Goal: Information Seeking & Learning: Learn about a topic

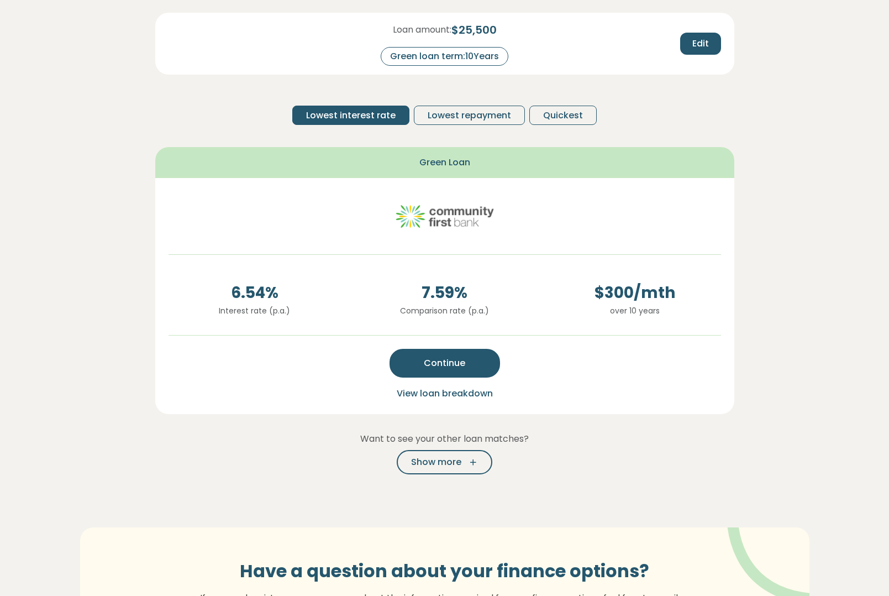
scroll to position [135, 0]
click at [468, 464] on icon "button" at bounding box center [469, 462] width 17 height 10
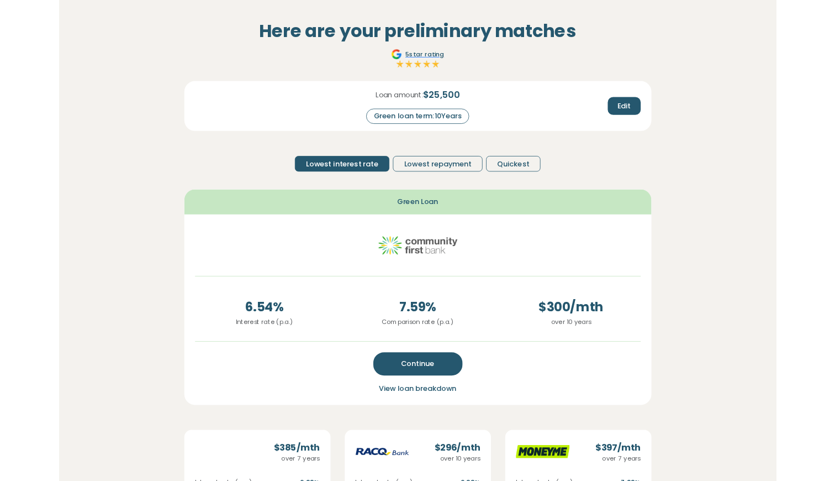
scroll to position [48, 0]
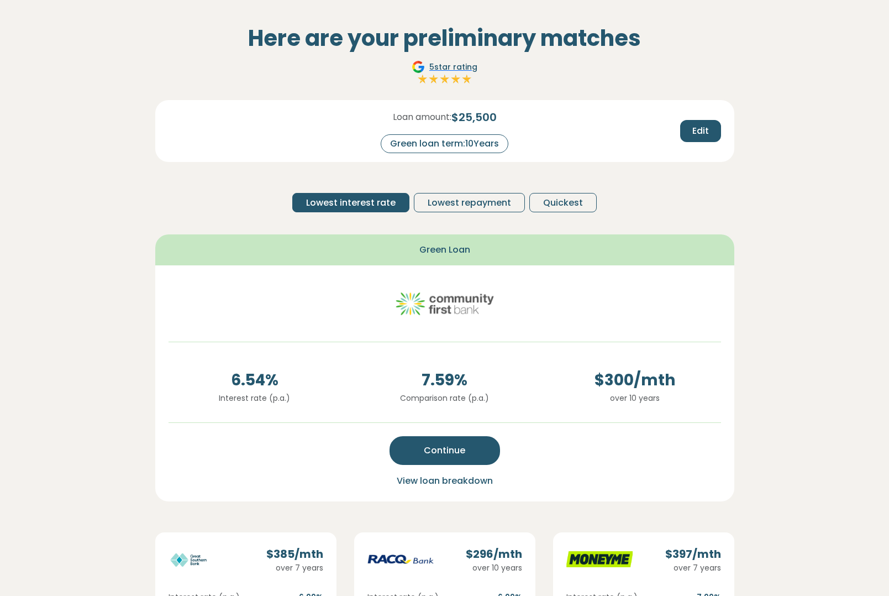
click at [780, 275] on section "Here are your preliminary matches 5 star rating Loan amount: $ 25,500 Green loa…" at bounding box center [444, 484] width 889 height 962
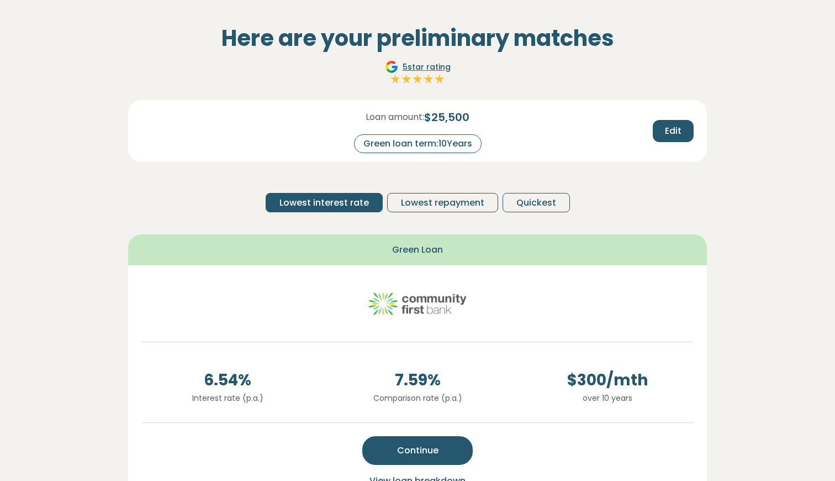
click at [760, 235] on section "Here are your preliminary matches 5 star rating Loan amount: $ 25,500 Green loa…" at bounding box center [417, 484] width 835 height 962
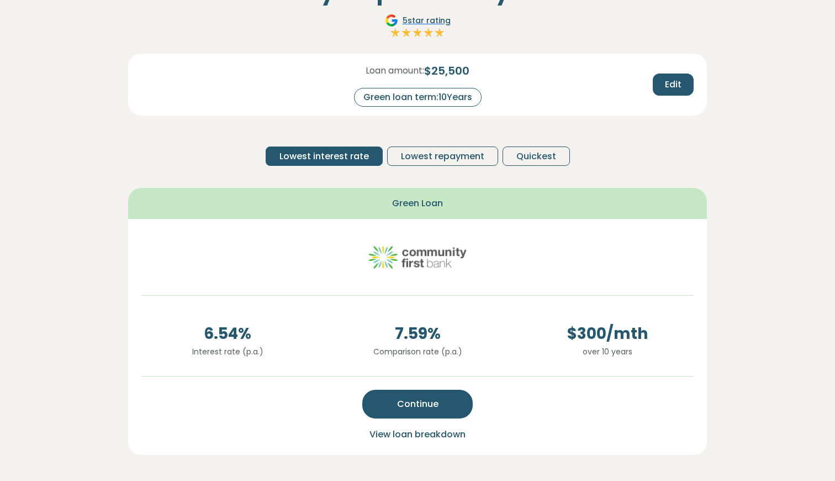
scroll to position [103, 0]
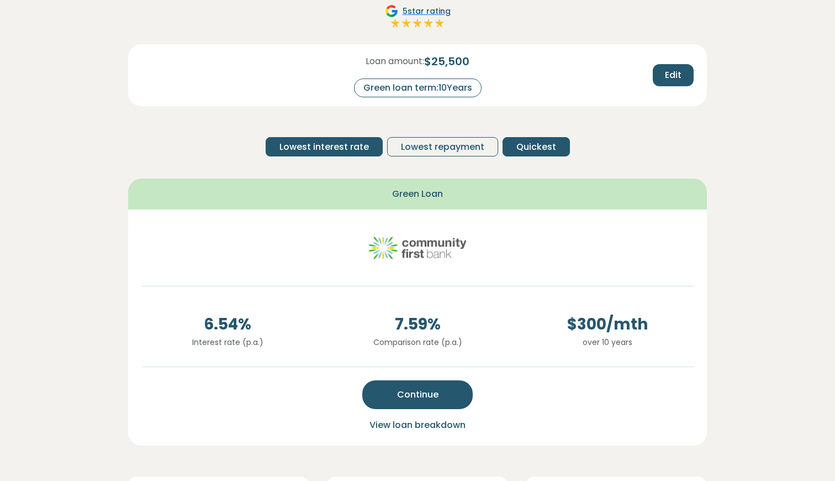
click at [510, 147] on button "Quickest" at bounding box center [536, 146] width 67 height 19
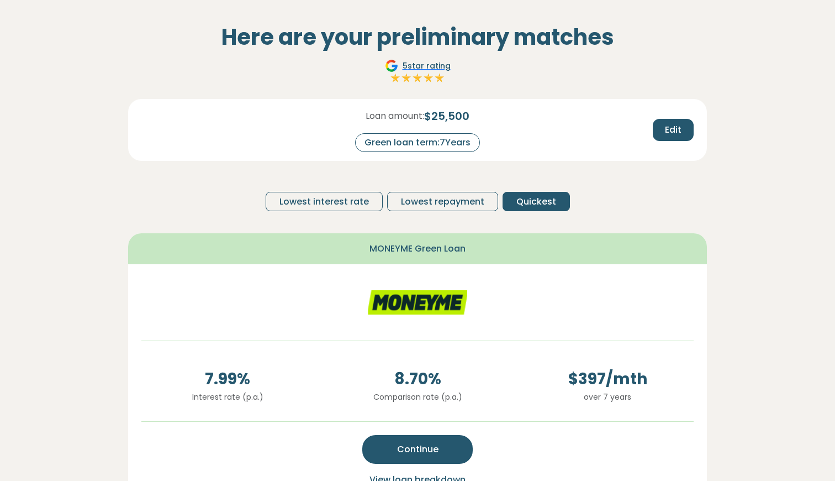
scroll to position [46, 0]
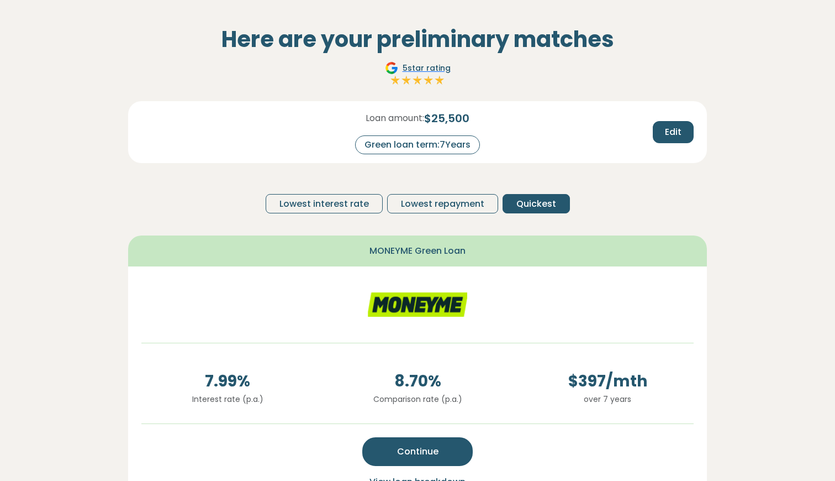
click at [656, 178] on div "Loan amount: $ 25,500 Green loan term: 7 Years Edit Lowest interest rate Lowest…" at bounding box center [417, 161] width 579 height 121
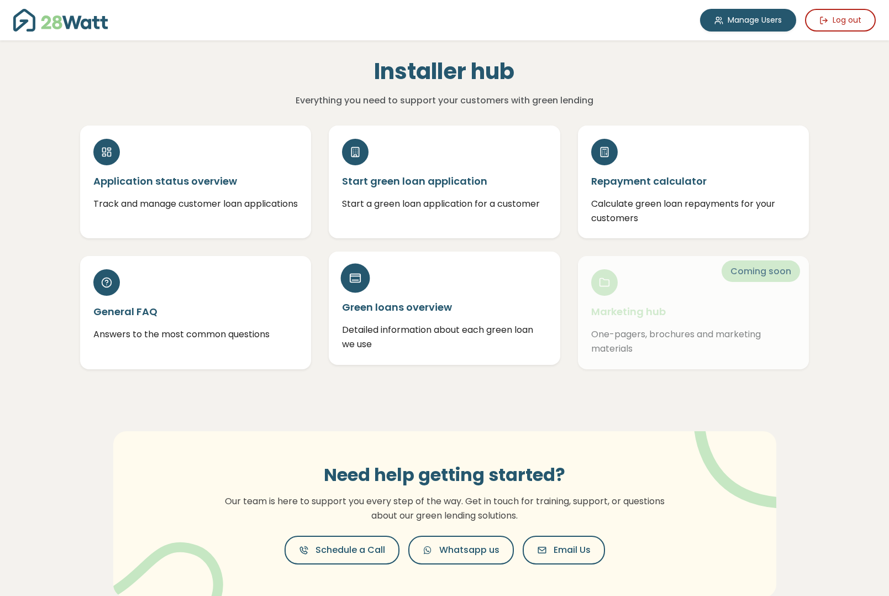
click at [407, 275] on div "Green loans overview Detailed information about each green loan we use" at bounding box center [444, 307] width 231 height 113
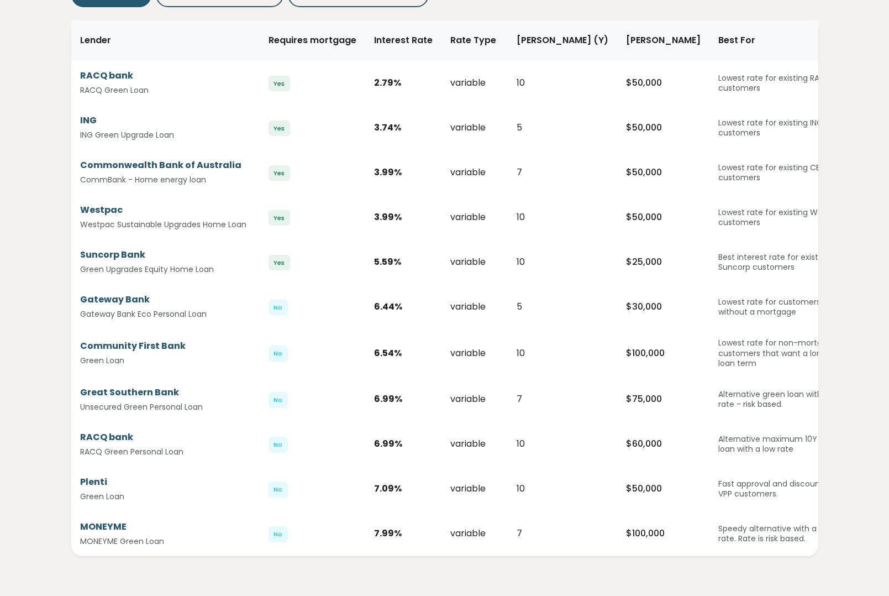
scroll to position [181, 0]
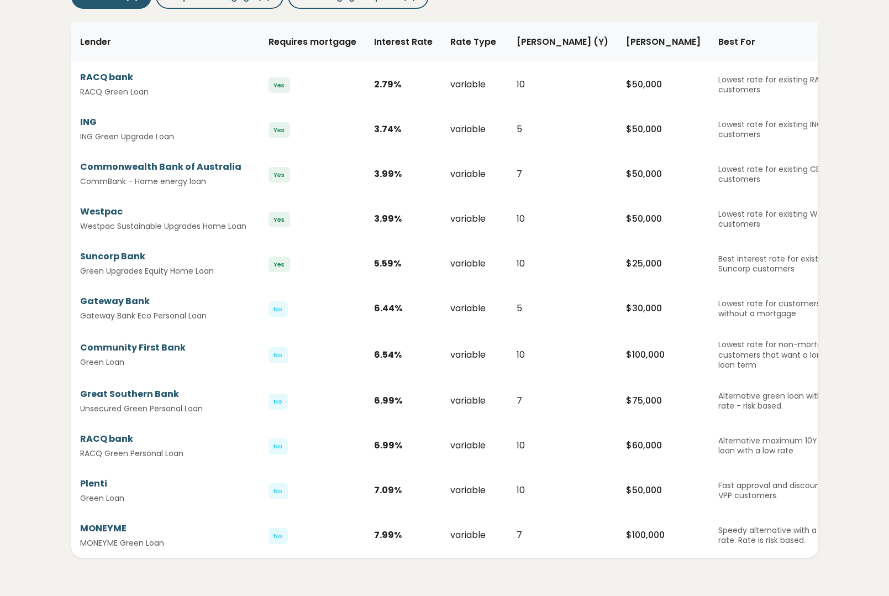
click at [460, 173] on div "variable" at bounding box center [474, 173] width 49 height 13
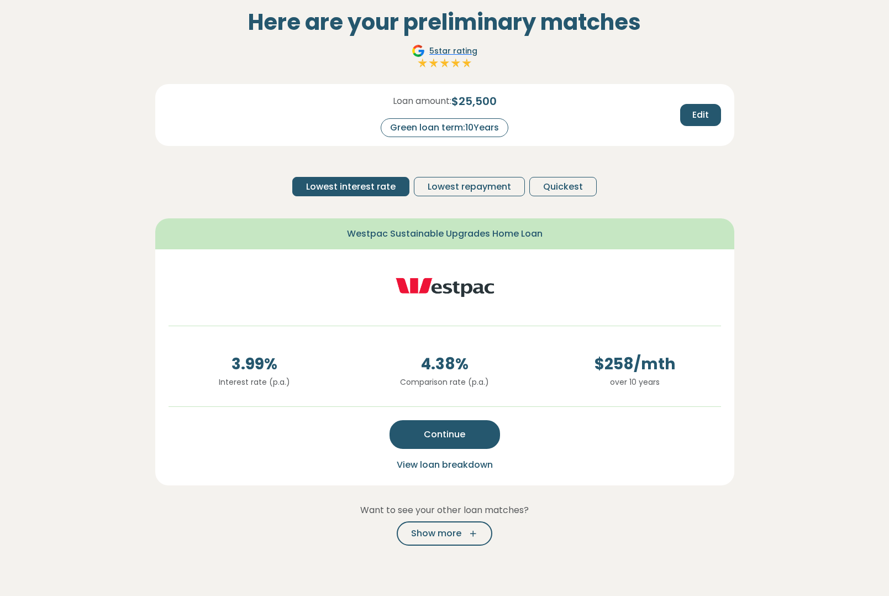
scroll to position [97, 0]
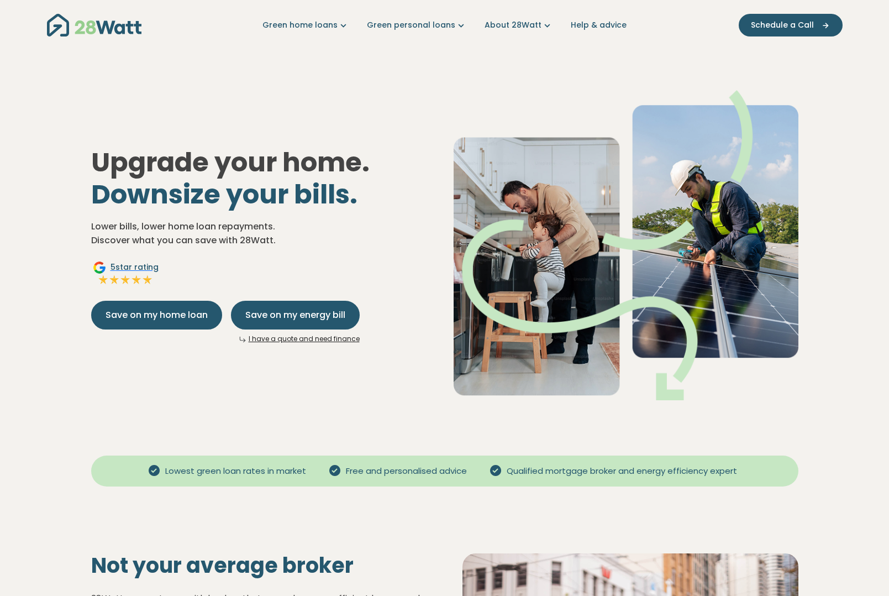
click at [273, 337] on link "I have a quote and need finance" at bounding box center [304, 338] width 111 height 9
